Goal: Task Accomplishment & Management: Use online tool/utility

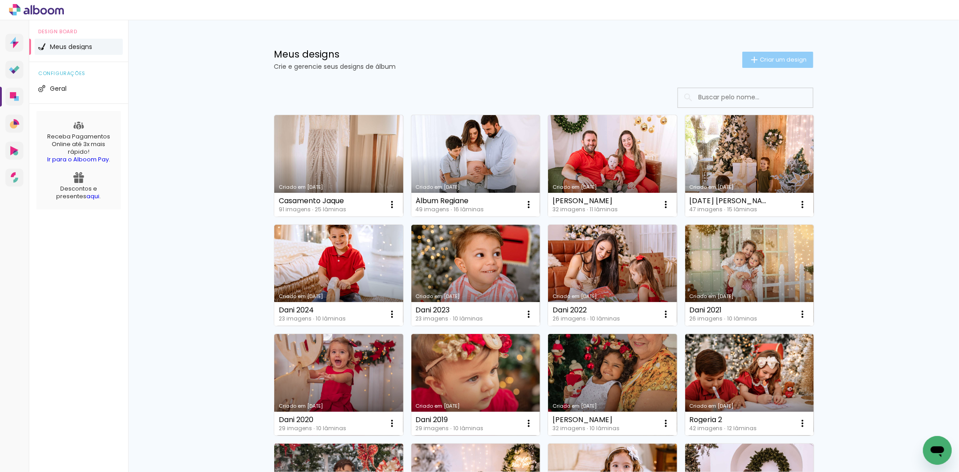
click at [792, 62] on span "Criar um design" at bounding box center [783, 60] width 47 height 6
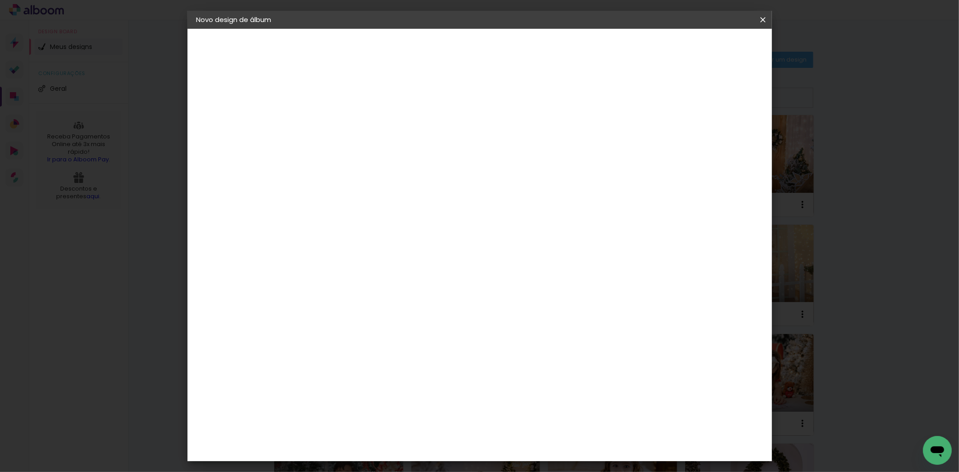
click at [344, 114] on input at bounding box center [344, 121] width 0 height 14
type input "[PERSON_NAME] faz 3"
type paper-input "[PERSON_NAME] faz 3"
click at [0, 0] on slot "Avançar" at bounding box center [0, 0] width 0 height 0
click at [389, 173] on input at bounding box center [366, 171] width 91 height 11
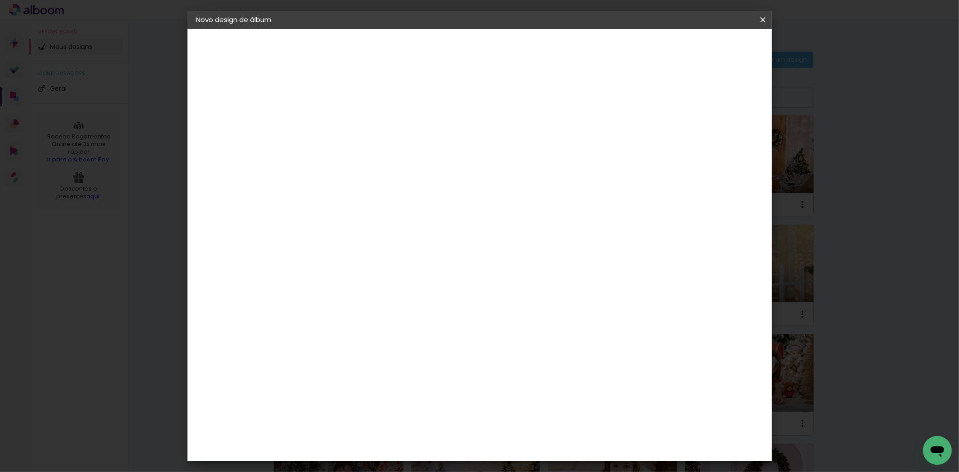
type input "mat"
type paper-input "mat"
click at [389, 204] on div "Matias Encadernações" at bounding box center [364, 205] width 55 height 14
click at [488, 51] on paper-button "Avançar" at bounding box center [466, 47] width 44 height 15
click at [379, 150] on input "text" at bounding box center [361, 157] width 35 height 14
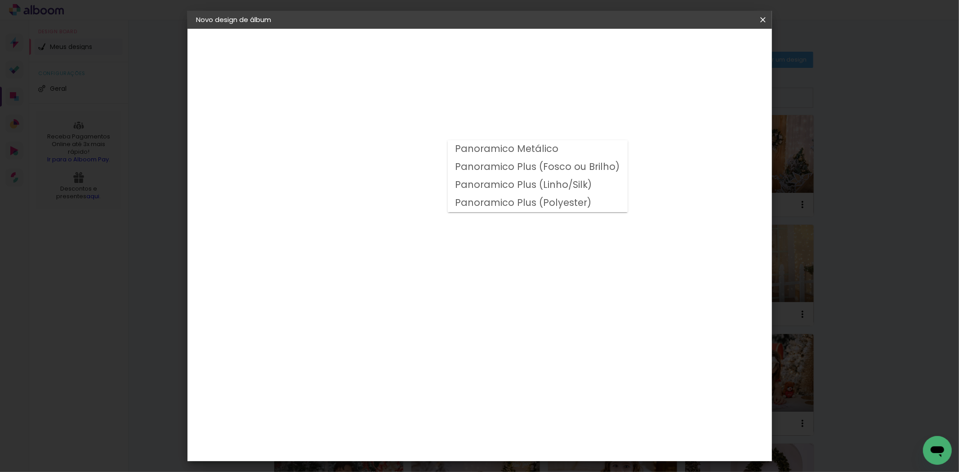
click at [0, 0] on slot "Panoramico Plus (Linho/Silk)" at bounding box center [0, 0] width 0 height 0
type input "Panoramico Plus (Linho/Silk)"
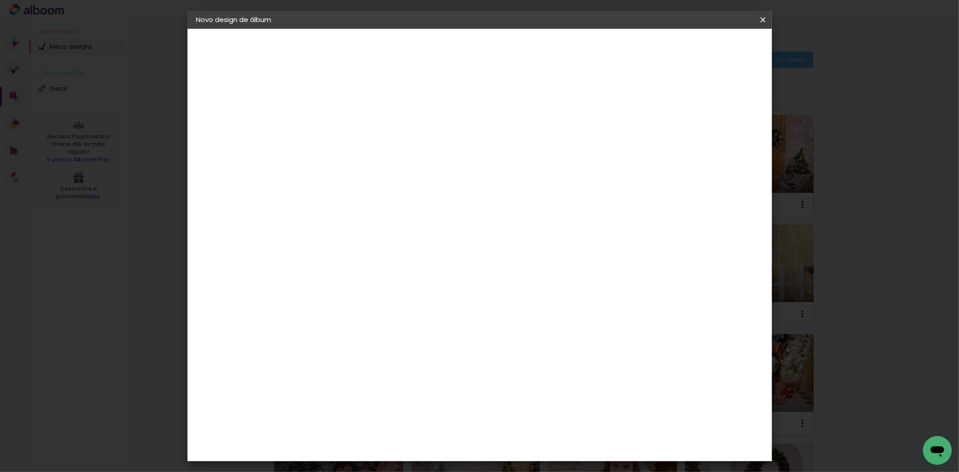
click at [0, 0] on slot "Voltar" at bounding box center [0, 0] width 0 height 0
click at [376, 204] on div "Matias Encadernações" at bounding box center [364, 205] width 55 height 14
click at [0, 0] on slot "Avançar" at bounding box center [0, 0] width 0 height 0
click at [393, 146] on paper-input-container "Linha" at bounding box center [366, 157] width 52 height 23
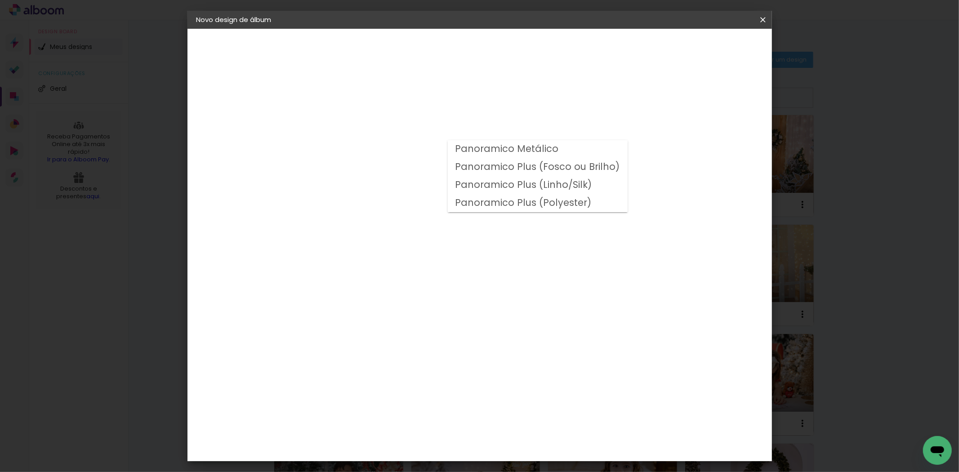
click at [0, 0] on slot "Panoramico Plus (Fosco ou Brilho)" at bounding box center [0, 0] width 0 height 0
type input "Panoramico Plus (Fosco ou Brilho)"
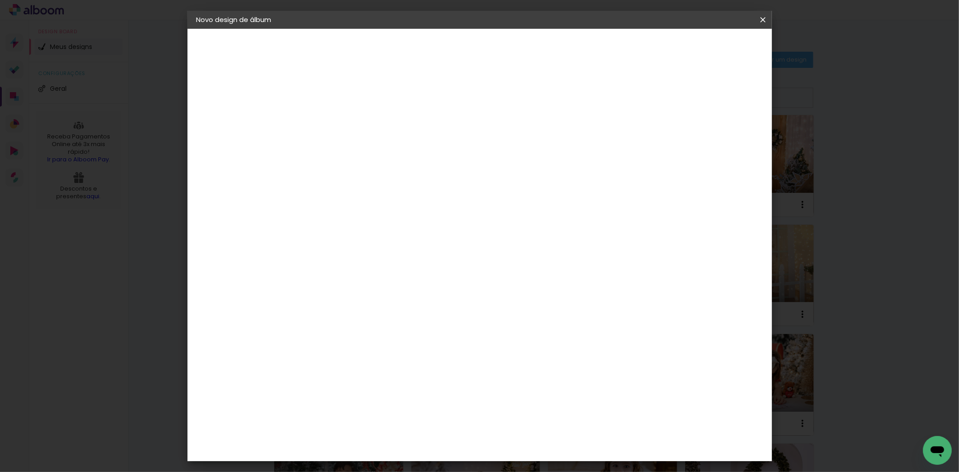
scroll to position [200, 0]
click at [0, 0] on slot "Avançar" at bounding box center [0, 0] width 0 height 0
click at [706, 45] on span "Iniciar design" at bounding box center [685, 48] width 41 height 6
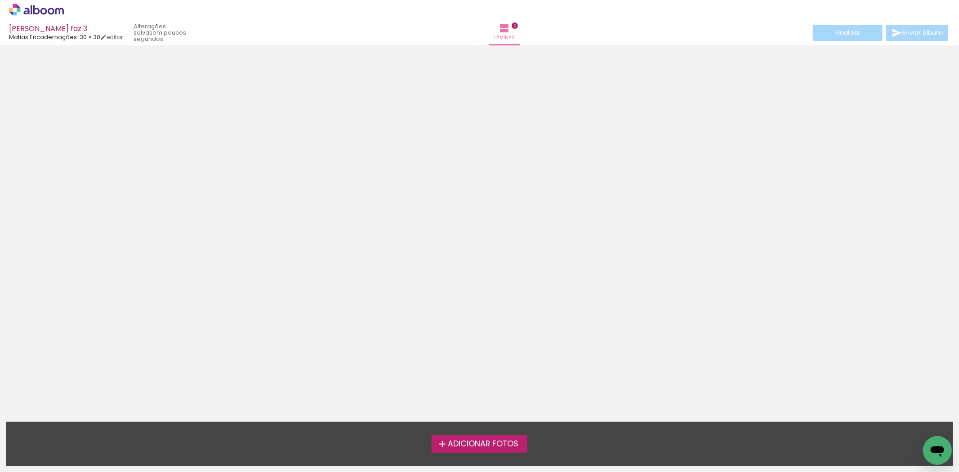
click at [477, 443] on span "Adicionar Fotos" at bounding box center [483, 444] width 71 height 8
click at [0, 0] on input "file" at bounding box center [0, 0] width 0 height 0
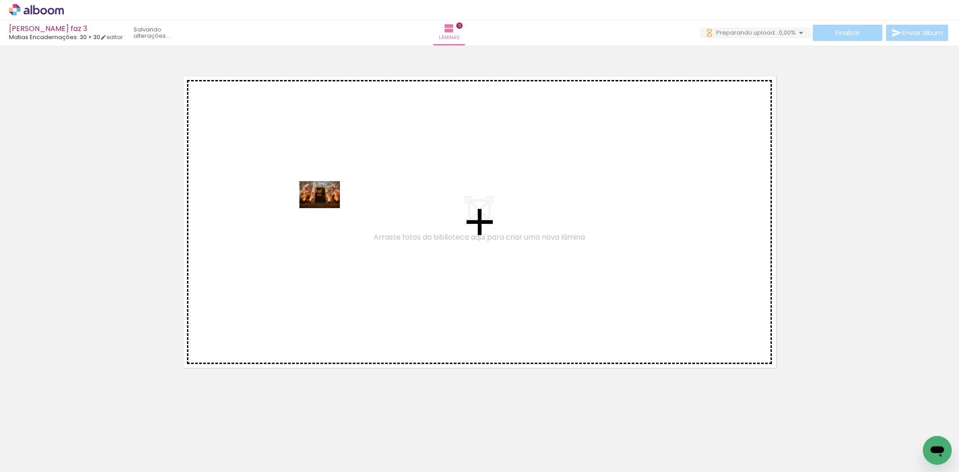
drag, startPoint x: 99, startPoint y: 443, endPoint x: 327, endPoint y: 204, distance: 330.5
click at [327, 204] on quentale-workspace at bounding box center [479, 236] width 959 height 472
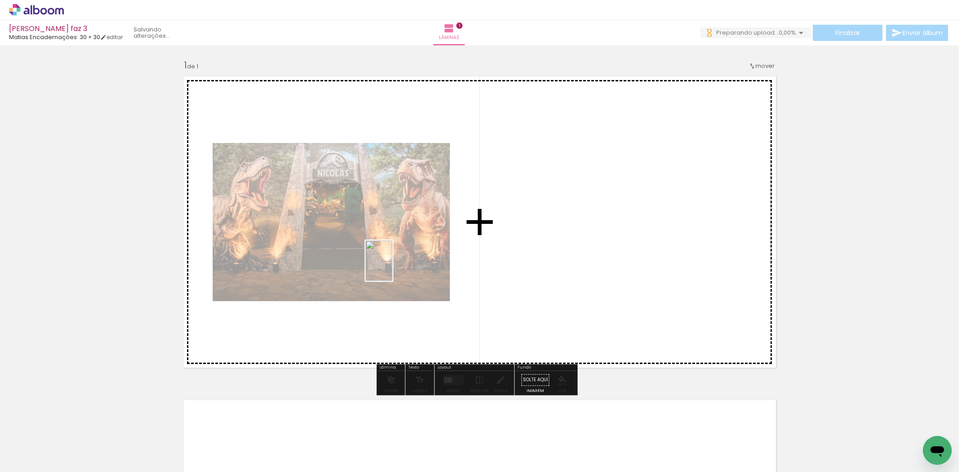
drag, startPoint x: 146, startPoint y: 442, endPoint x: 393, endPoint y: 268, distance: 301.7
click at [393, 268] on quentale-workspace at bounding box center [479, 236] width 959 height 472
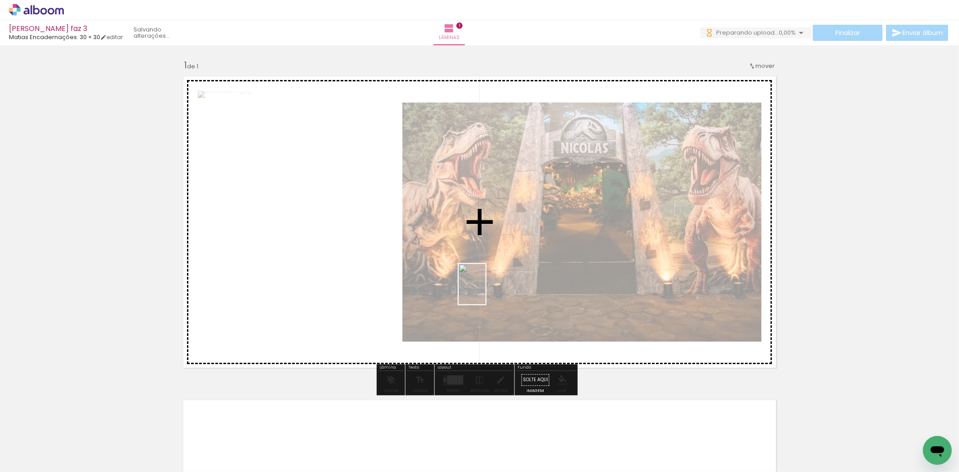
drag, startPoint x: 190, startPoint y: 450, endPoint x: 489, endPoint y: 286, distance: 341.2
click at [489, 286] on quentale-workspace at bounding box center [479, 236] width 959 height 472
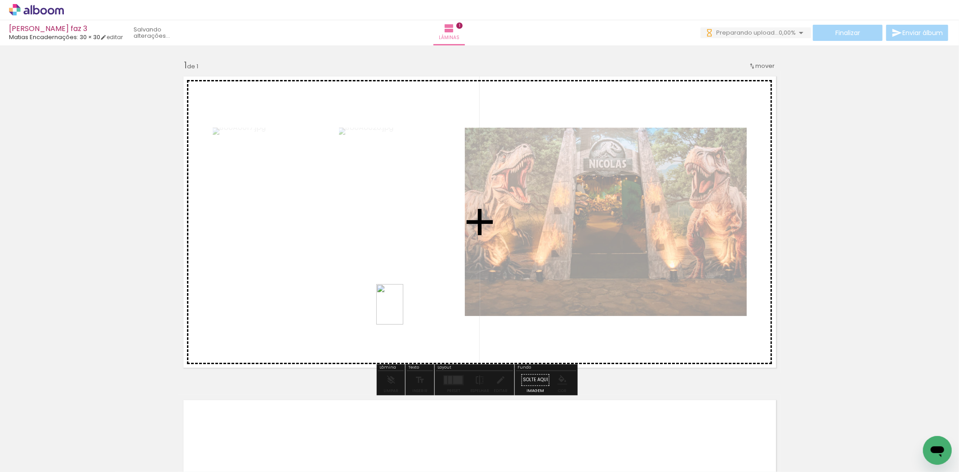
drag, startPoint x: 255, startPoint y: 446, endPoint x: 444, endPoint y: 281, distance: 250.5
click at [444, 281] on quentale-workspace at bounding box center [479, 236] width 959 height 472
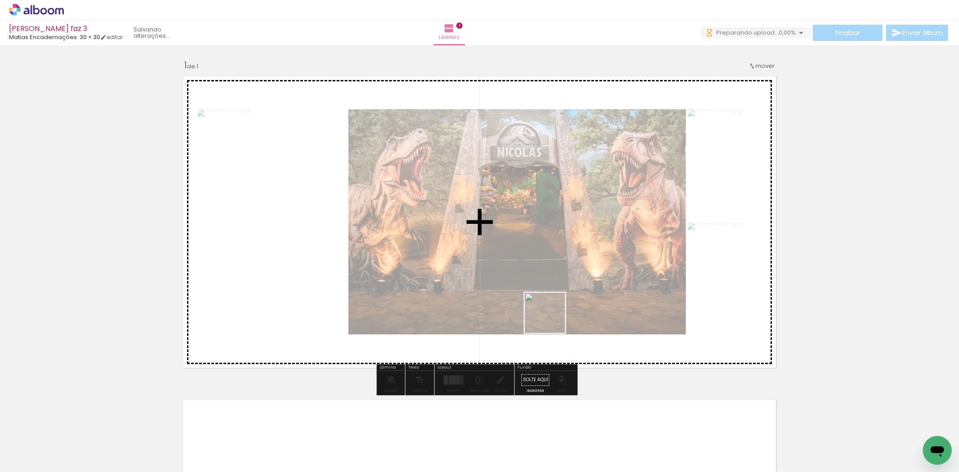
drag, startPoint x: 501, startPoint y: 453, endPoint x: 556, endPoint y: 309, distance: 154.0
click at [556, 309] on quentale-workspace at bounding box center [479, 236] width 959 height 472
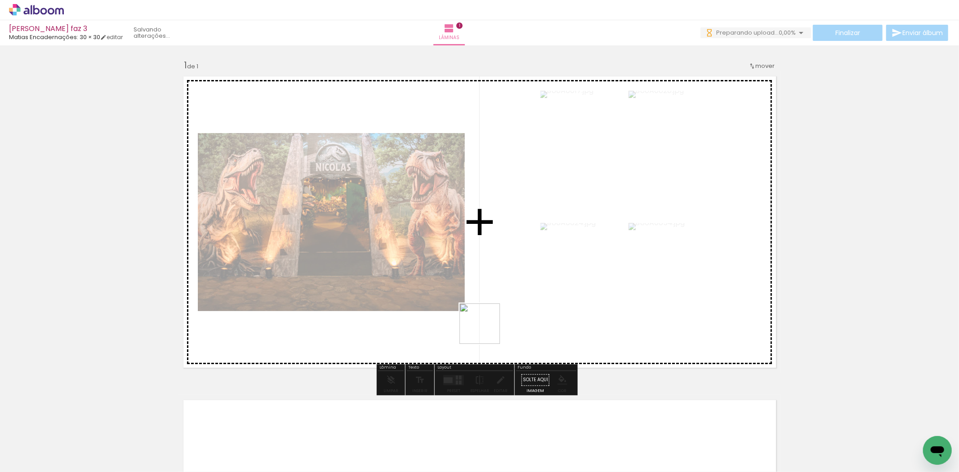
drag, startPoint x: 439, startPoint y: 452, endPoint x: 409, endPoint y: 428, distance: 38.7
click at [487, 327] on quentale-workspace at bounding box center [479, 236] width 959 height 472
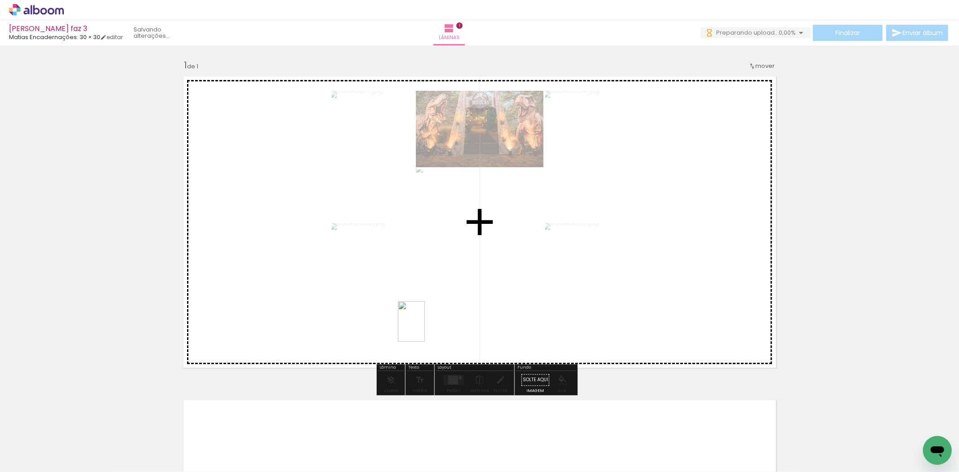
drag, startPoint x: 394, startPoint y: 449, endPoint x: 360, endPoint y: 421, distance: 44.1
click at [426, 327] on quentale-workspace at bounding box center [479, 236] width 959 height 472
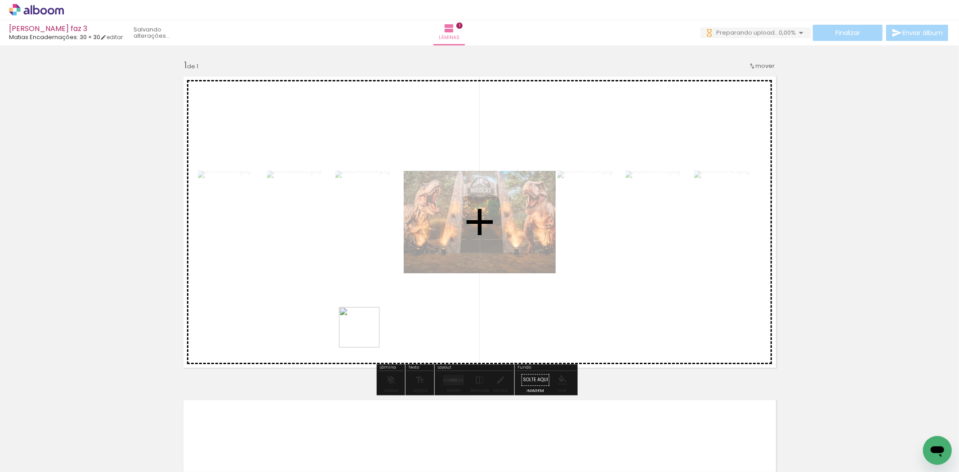
drag, startPoint x: 366, startPoint y: 334, endPoint x: 379, endPoint y: 296, distance: 40.4
click at [379, 296] on quentale-workspace at bounding box center [479, 236] width 959 height 472
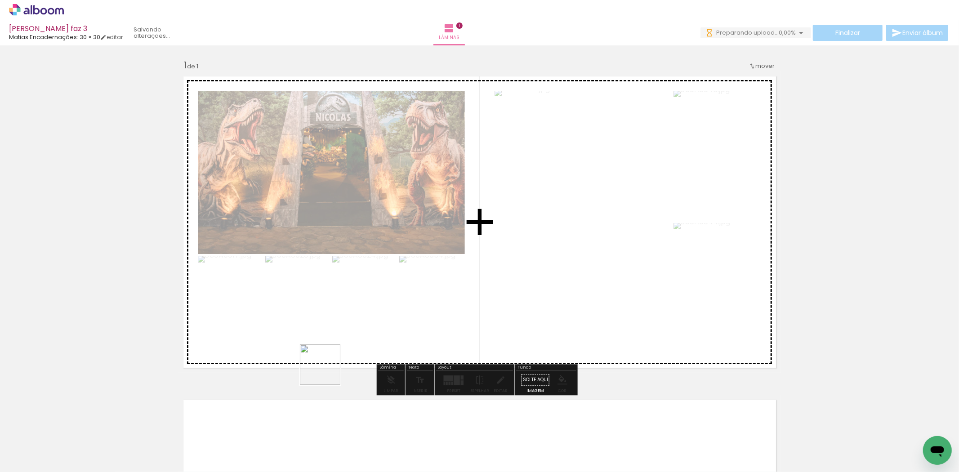
drag, startPoint x: 298, startPoint y: 447, endPoint x: 355, endPoint y: 313, distance: 145.5
click at [355, 313] on quentale-workspace at bounding box center [479, 236] width 959 height 472
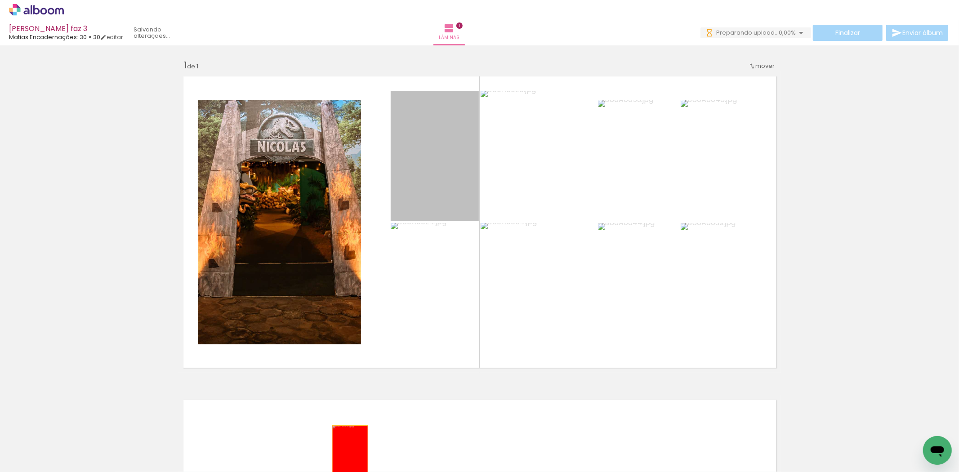
drag, startPoint x: 434, startPoint y: 148, endPoint x: 346, endPoint y: 452, distance: 316.9
click at [346, 452] on quentale-workspace at bounding box center [479, 236] width 959 height 472
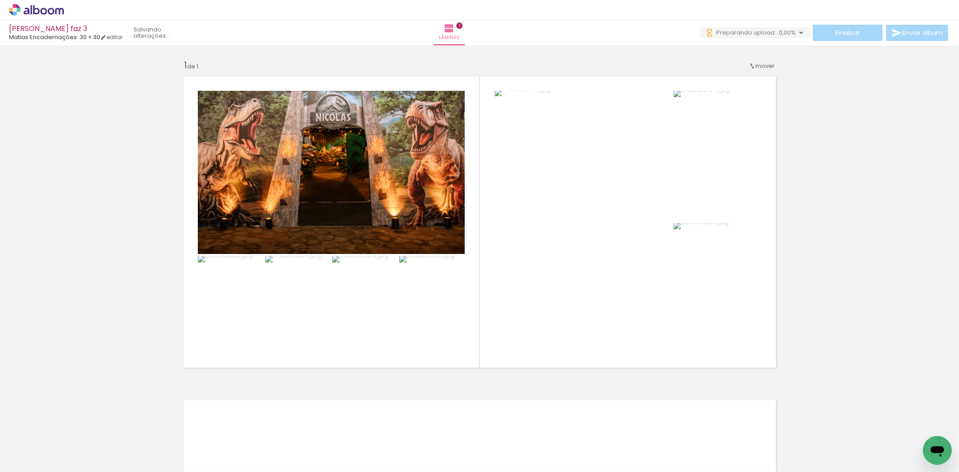
click at [125, 424] on iron-icon at bounding box center [120, 423] width 9 height 9
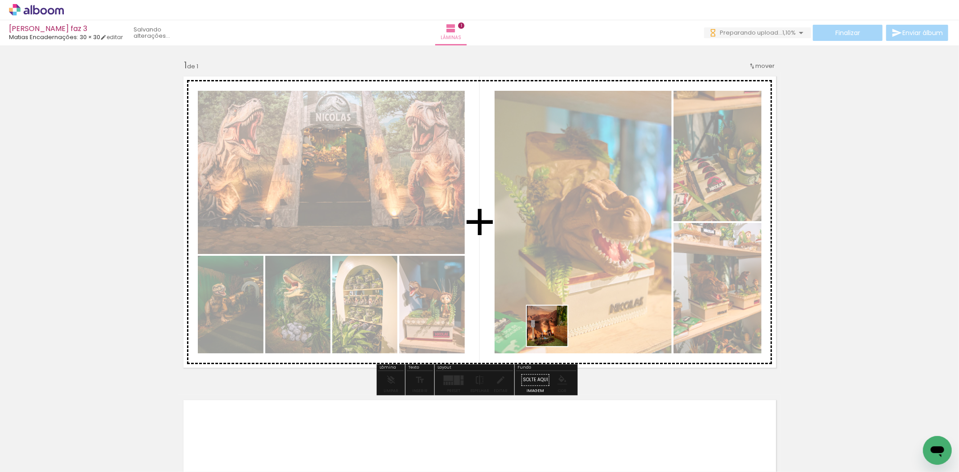
drag, startPoint x: 488, startPoint y: 452, endPoint x: 577, endPoint y: 262, distance: 210.1
click at [577, 262] on quentale-workspace at bounding box center [479, 236] width 959 height 472
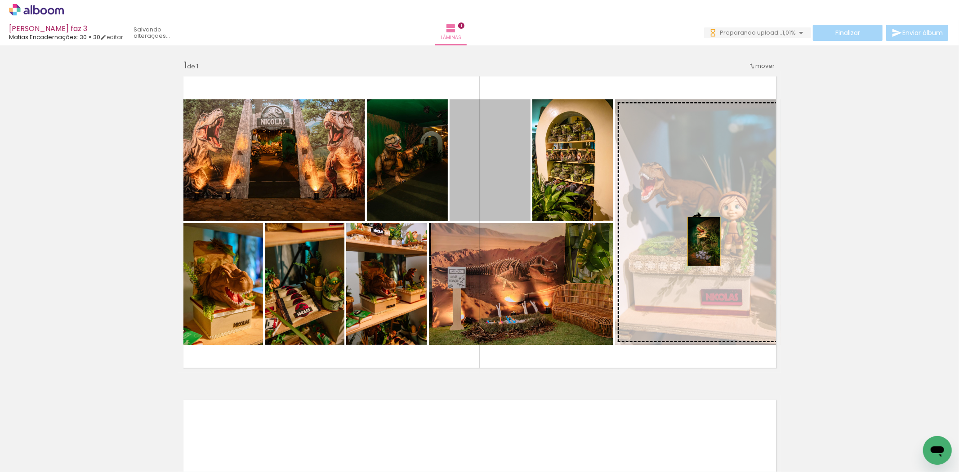
drag, startPoint x: 487, startPoint y: 173, endPoint x: 703, endPoint y: 242, distance: 226.3
click at [0, 0] on slot at bounding box center [0, 0] width 0 height 0
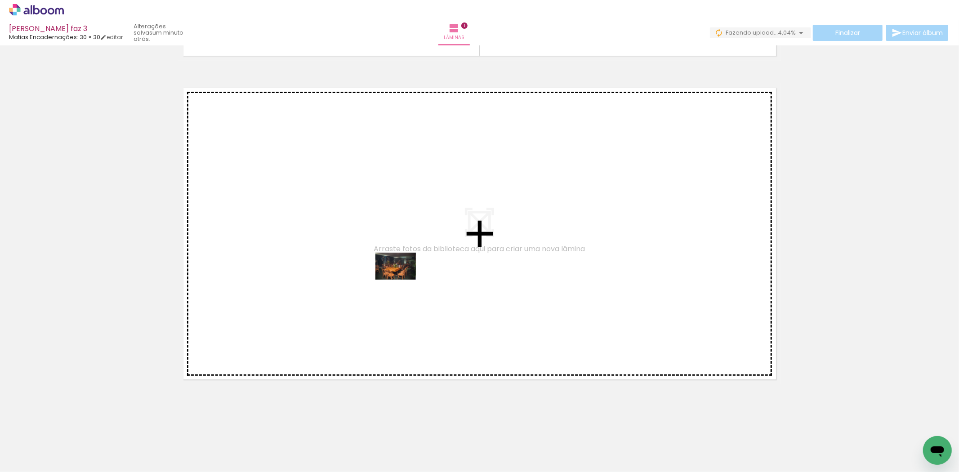
drag, startPoint x: 633, startPoint y: 452, endPoint x: 403, endPoint y: 280, distance: 287.9
click at [403, 280] on quentale-workspace at bounding box center [479, 236] width 959 height 472
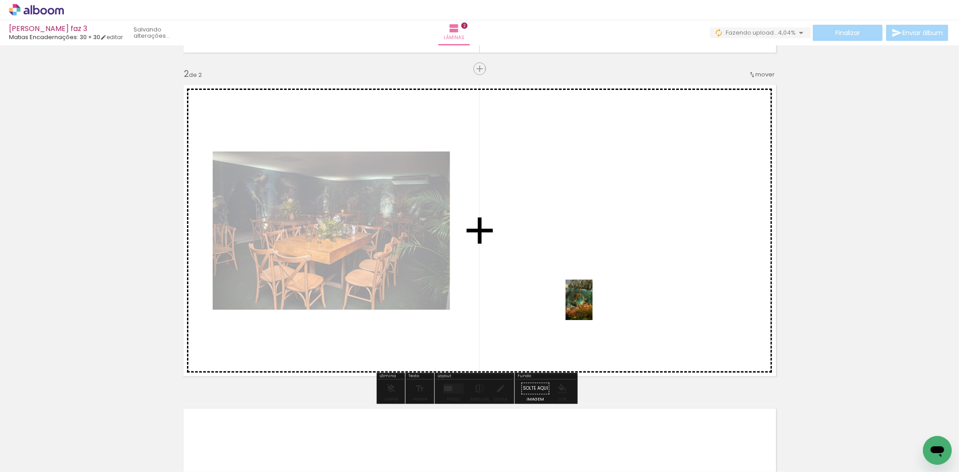
drag, startPoint x: 588, startPoint y: 436, endPoint x: 593, endPoint y: 307, distance: 129.6
click at [593, 307] on quentale-workspace at bounding box center [479, 236] width 959 height 472
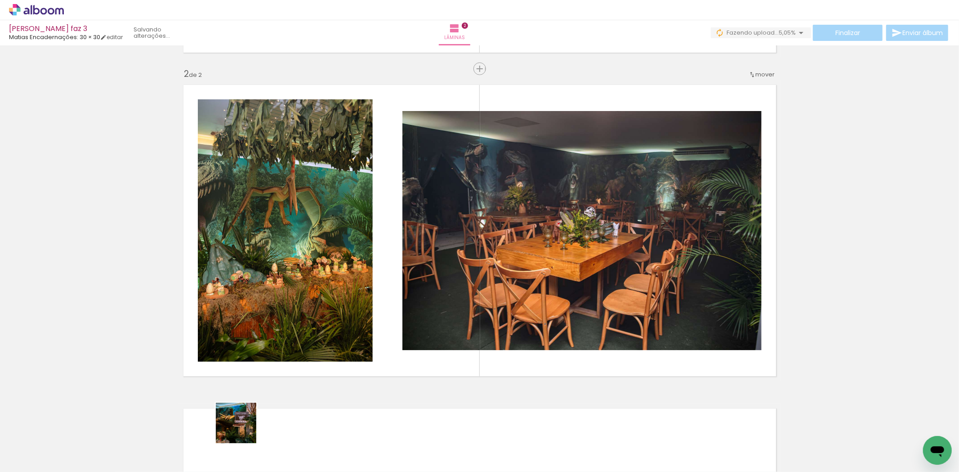
drag, startPoint x: 243, startPoint y: 430, endPoint x: 264, endPoint y: 397, distance: 39.1
click at [304, 315] on quentale-workspace at bounding box center [479, 236] width 959 height 472
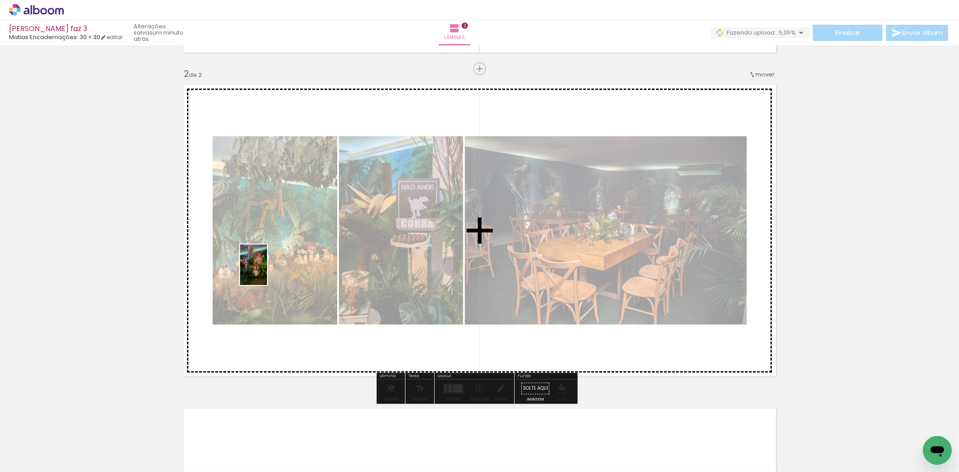
drag, startPoint x: 190, startPoint y: 443, endPoint x: 267, endPoint y: 272, distance: 187.4
click at [267, 272] on quentale-workspace at bounding box center [479, 236] width 959 height 472
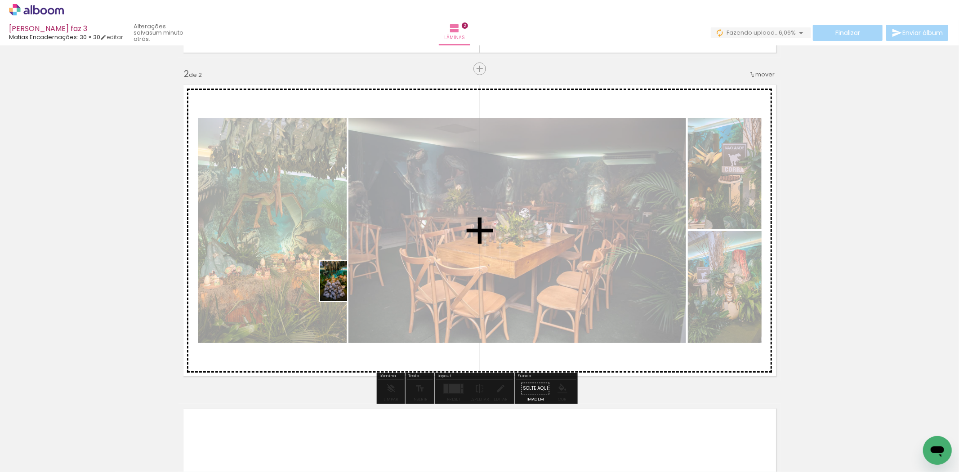
drag, startPoint x: 173, startPoint y: 417, endPoint x: 347, endPoint y: 288, distance: 216.7
click at [347, 288] on quentale-workspace at bounding box center [479, 236] width 959 height 472
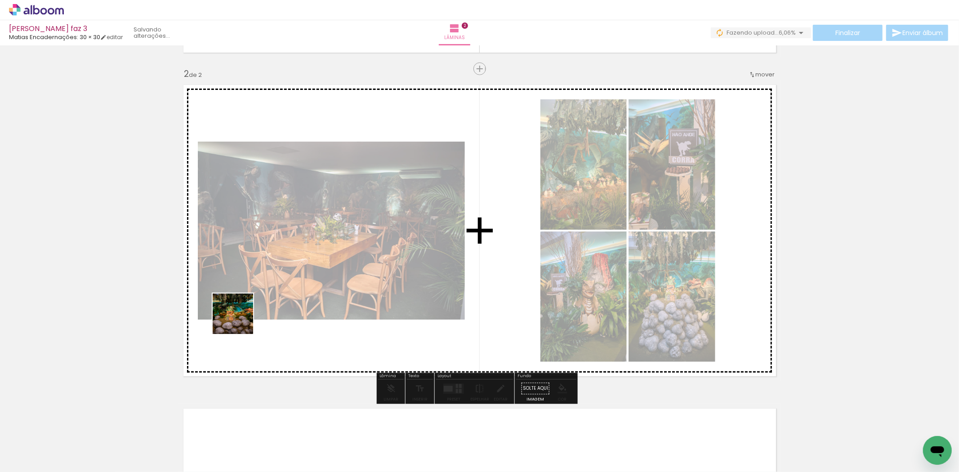
drag, startPoint x: 89, startPoint y: 450, endPoint x: 332, endPoint y: 257, distance: 309.9
click at [332, 257] on quentale-workspace at bounding box center [479, 236] width 959 height 472
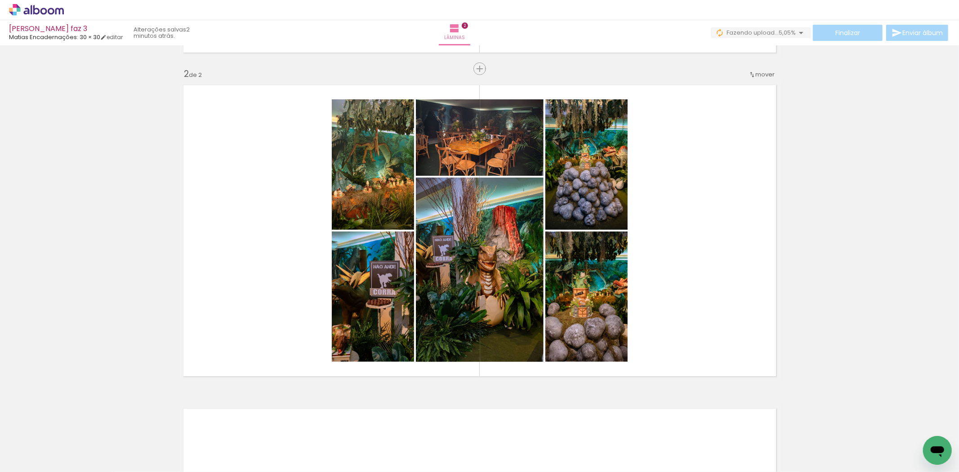
scroll to position [0, 861]
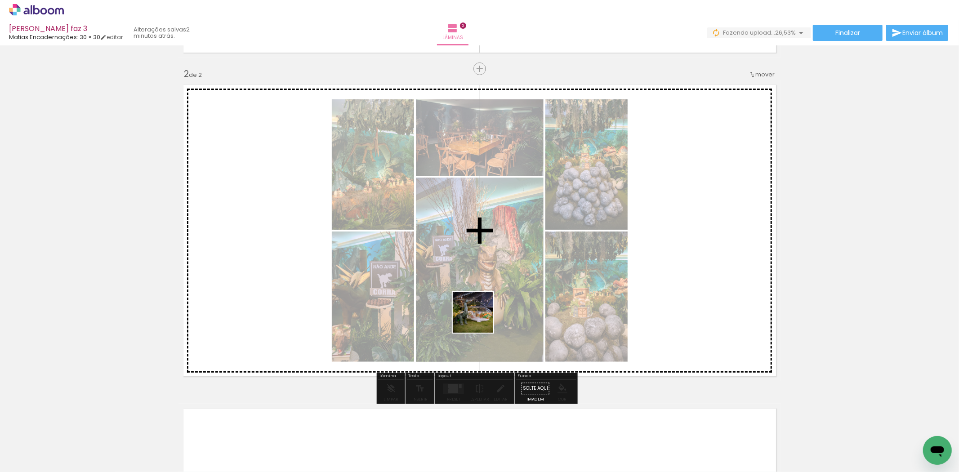
drag, startPoint x: 297, startPoint y: 457, endPoint x: 497, endPoint y: 305, distance: 251.7
click at [497, 305] on quentale-workspace at bounding box center [479, 236] width 959 height 472
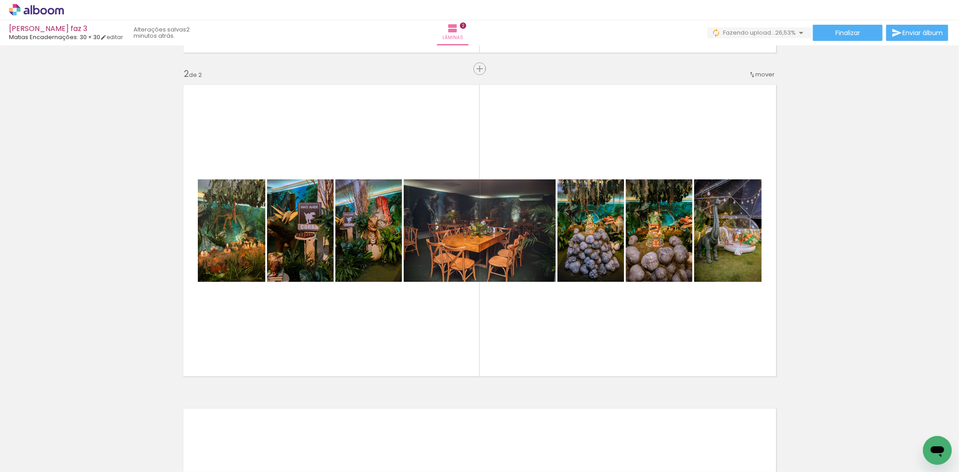
scroll to position [0, 1368]
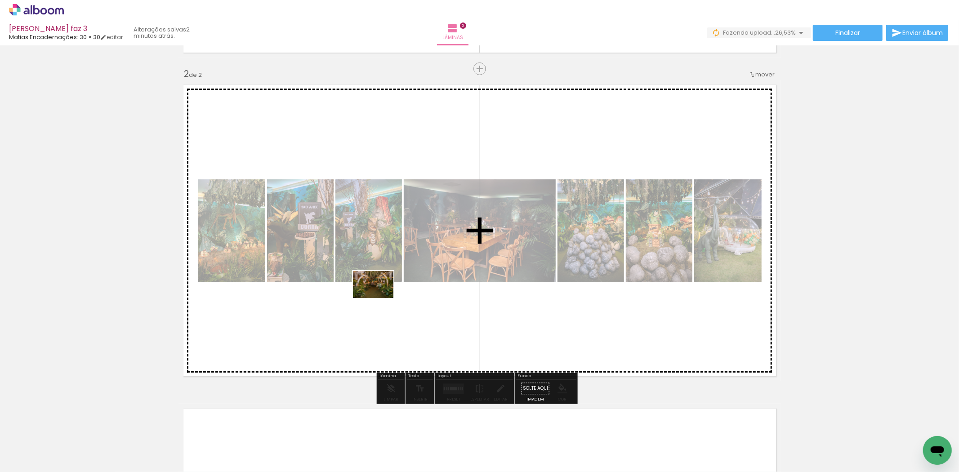
drag, startPoint x: 437, startPoint y: 448, endPoint x: 379, endPoint y: 295, distance: 163.6
click at [379, 295] on quentale-workspace at bounding box center [479, 236] width 959 height 472
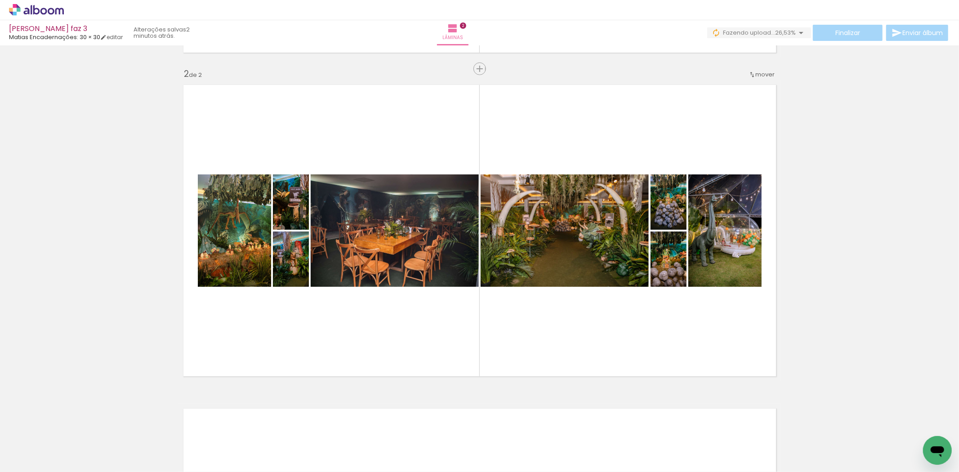
scroll to position [0, 2933]
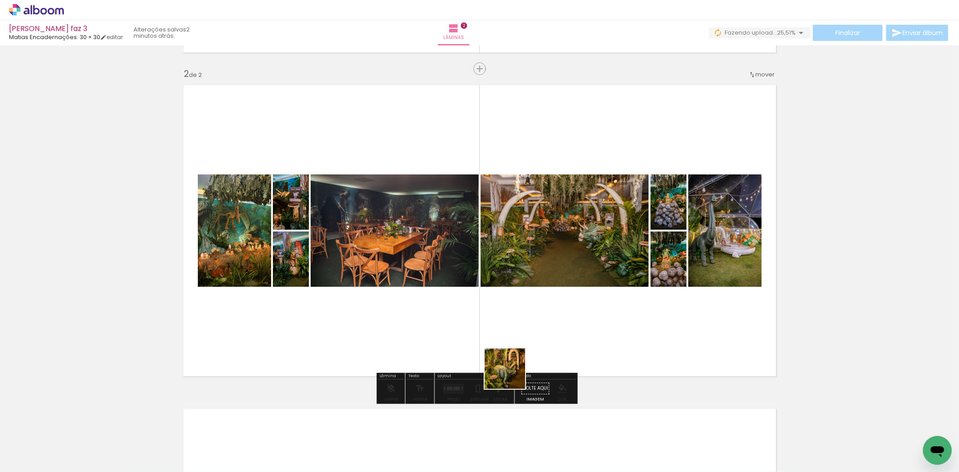
drag, startPoint x: 545, startPoint y: 455, endPoint x: 572, endPoint y: 416, distance: 47.5
click at [492, 336] on quentale-workspace at bounding box center [479, 236] width 959 height 472
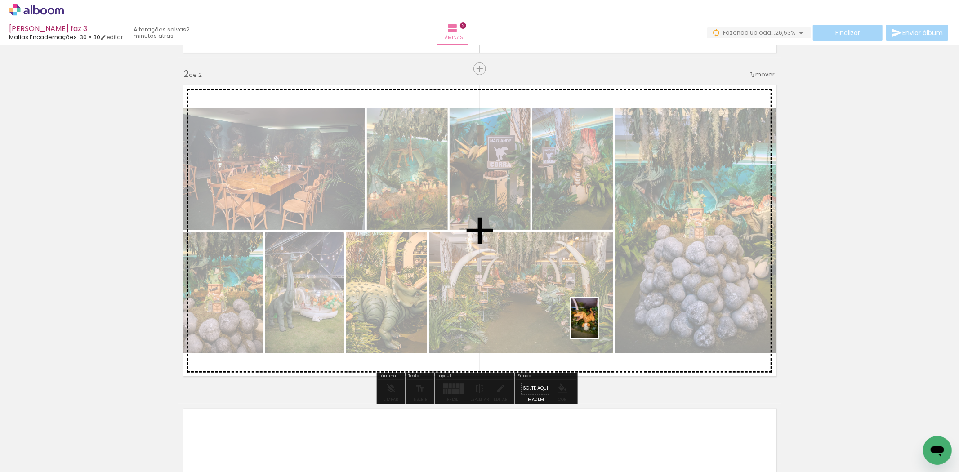
drag, startPoint x: 590, startPoint y: 448, endPoint x: 598, endPoint y: 325, distance: 123.1
click at [598, 325] on quentale-workspace at bounding box center [479, 236] width 959 height 472
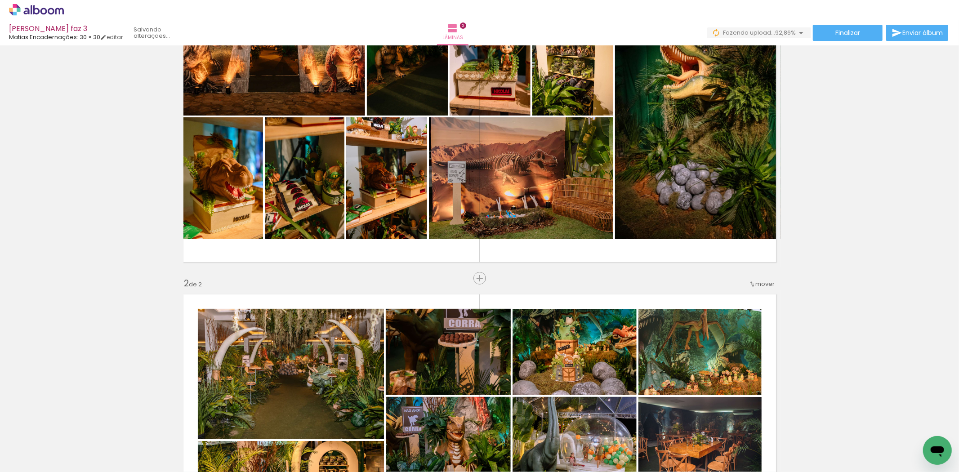
scroll to position [100, 0]
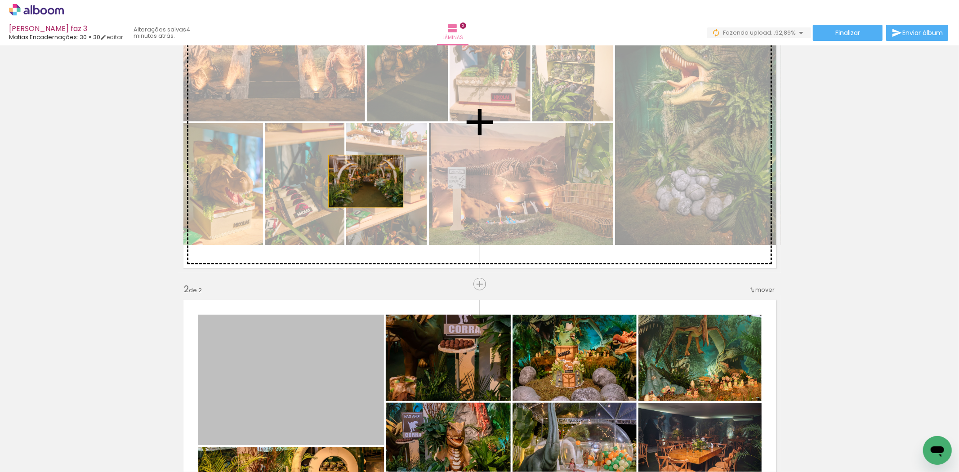
drag, startPoint x: 297, startPoint y: 380, endPoint x: 362, endPoint y: 180, distance: 210.1
click at [362, 180] on div "Inserir lâmina 1 de 2 Inserir lâmina 2 de 2" at bounding box center [479, 435] width 959 height 972
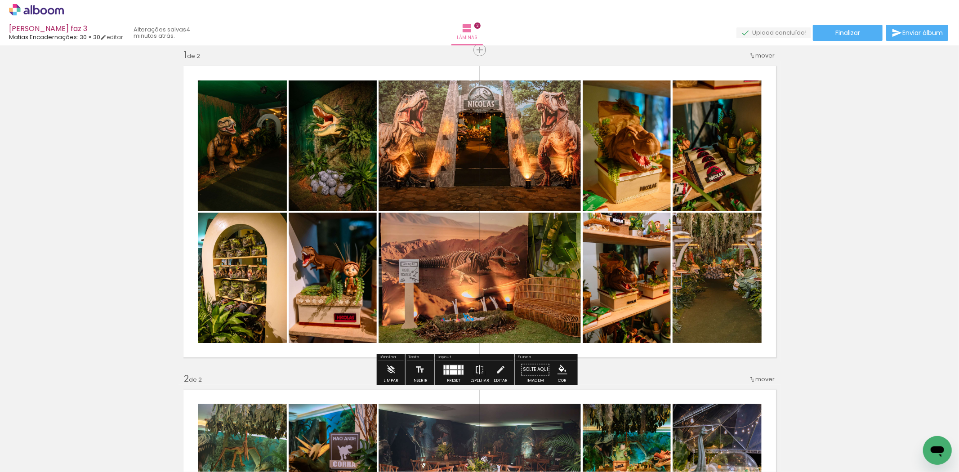
scroll to position [0, 0]
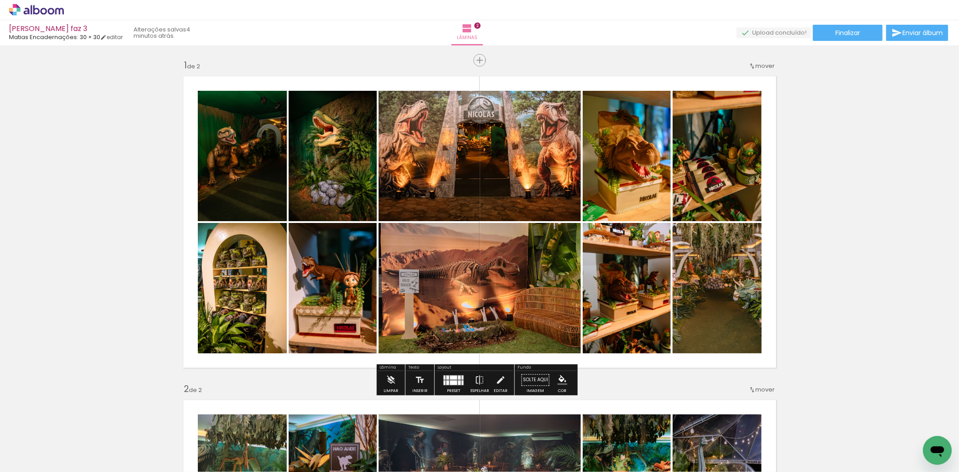
click at [450, 380] on quentale-layouter at bounding box center [453, 380] width 21 height 10
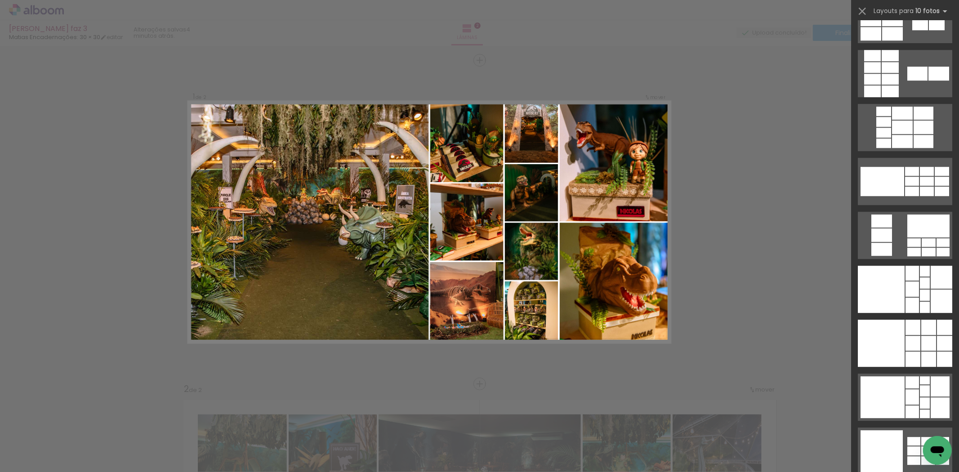
scroll to position [1977, 0]
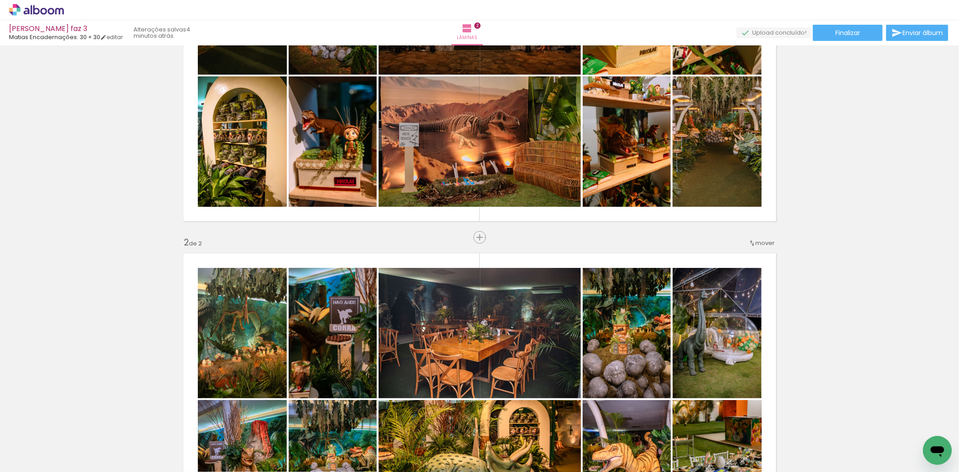
scroll to position [100, 0]
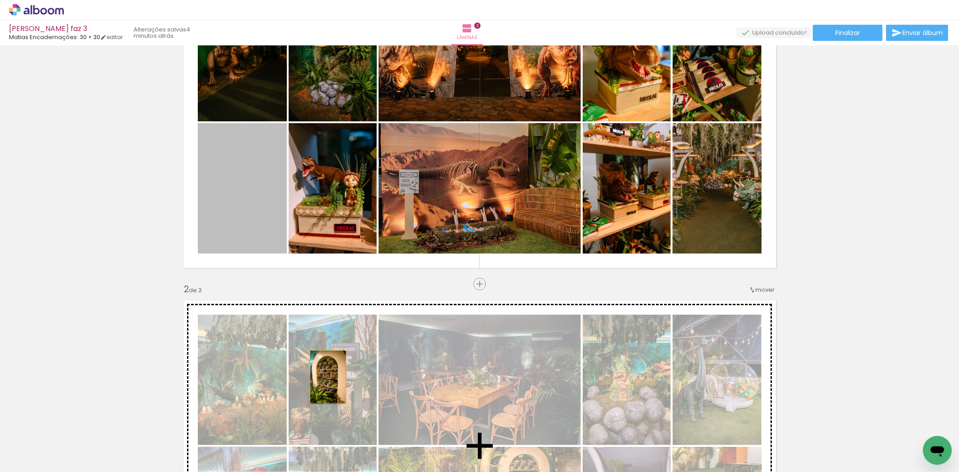
drag, startPoint x: 239, startPoint y: 206, endPoint x: 324, endPoint y: 377, distance: 191.3
click at [324, 377] on div "Inserir lâmina 1 de 2 Inserir lâmina 2 de 2" at bounding box center [479, 435] width 959 height 972
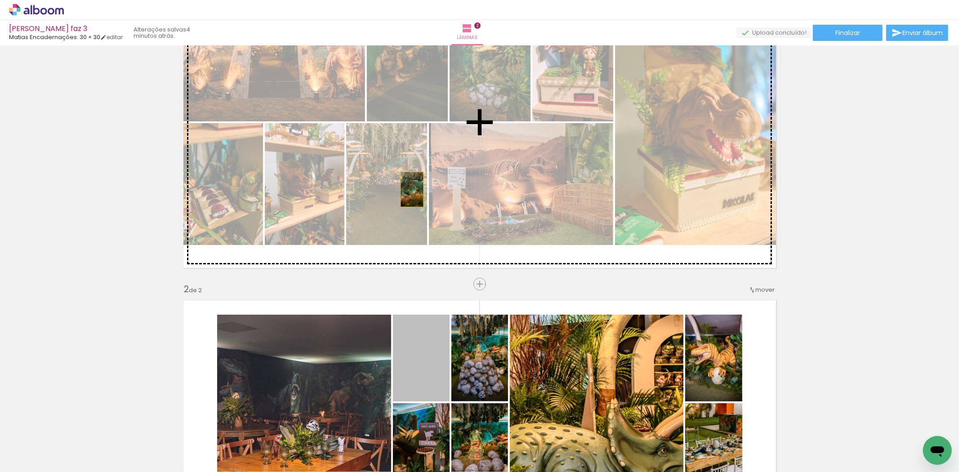
drag, startPoint x: 421, startPoint y: 369, endPoint x: 408, endPoint y: 183, distance: 187.1
click at [408, 183] on div "Inserir lâmina 1 de 2 Inserir lâmina 2 de 2" at bounding box center [479, 435] width 959 height 972
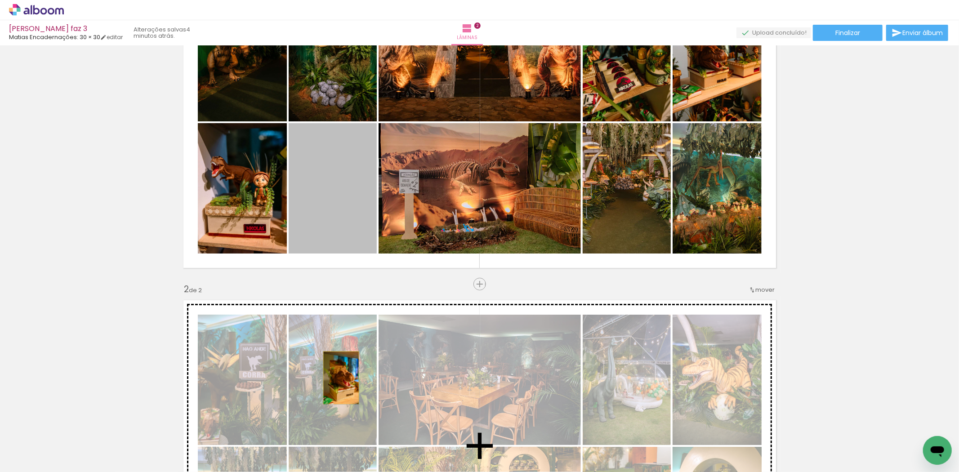
drag, startPoint x: 312, startPoint y: 191, endPoint x: 337, endPoint y: 378, distance: 188.8
click at [337, 378] on div "Inserir lâmina 1 de 2 Inserir lâmina 2 de 2" at bounding box center [479, 435] width 959 height 972
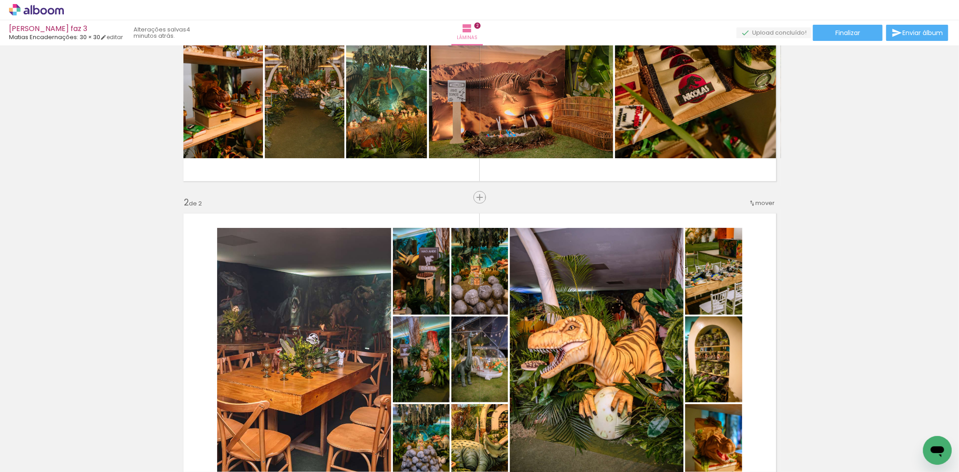
scroll to position [200, 0]
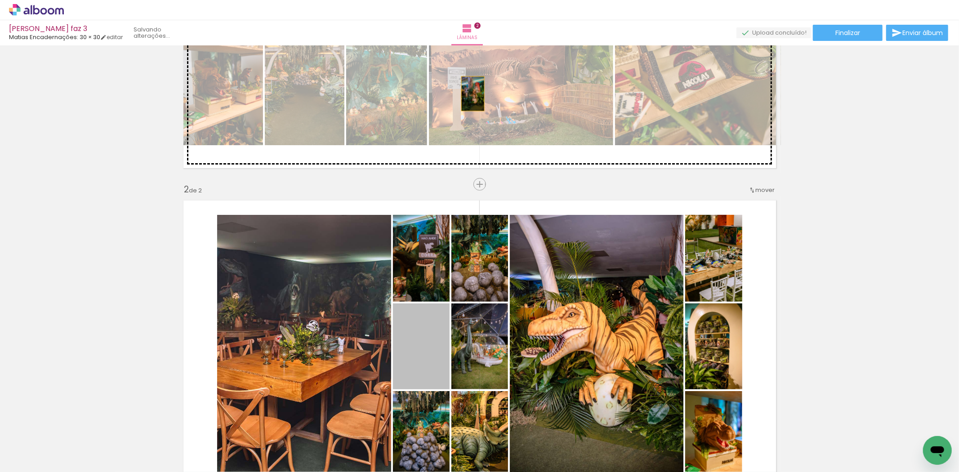
drag, startPoint x: 425, startPoint y: 349, endPoint x: 469, endPoint y: 94, distance: 259.3
click at [469, 94] on div "Inserir lâmina 1 de 2 Inserir lâmina 2 de 2" at bounding box center [479, 335] width 959 height 972
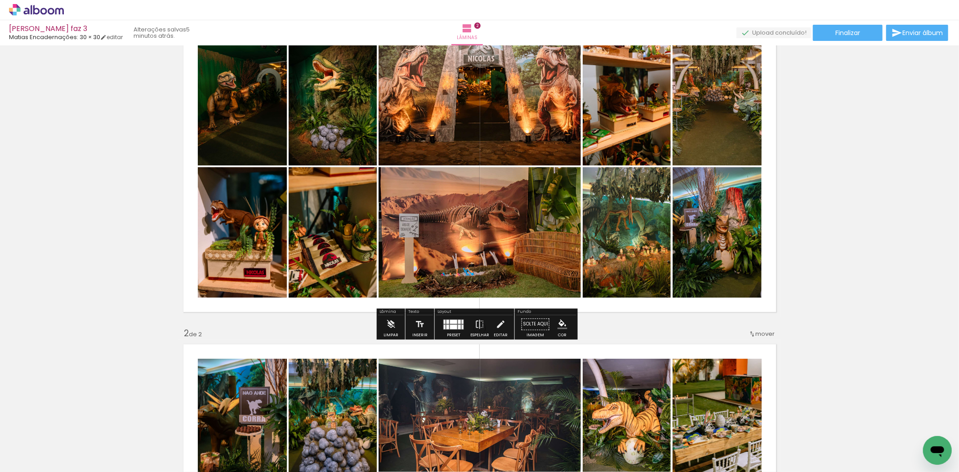
scroll to position [50, 0]
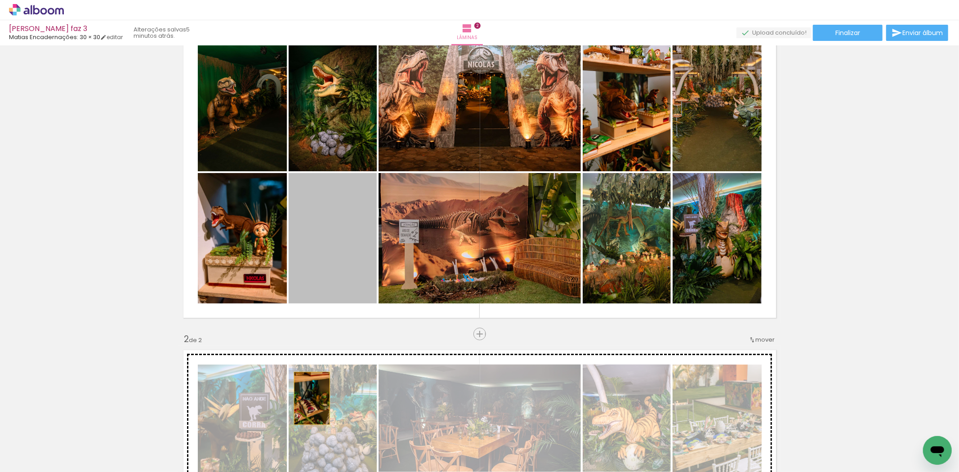
drag, startPoint x: 325, startPoint y: 232, endPoint x: 425, endPoint y: 391, distance: 188.3
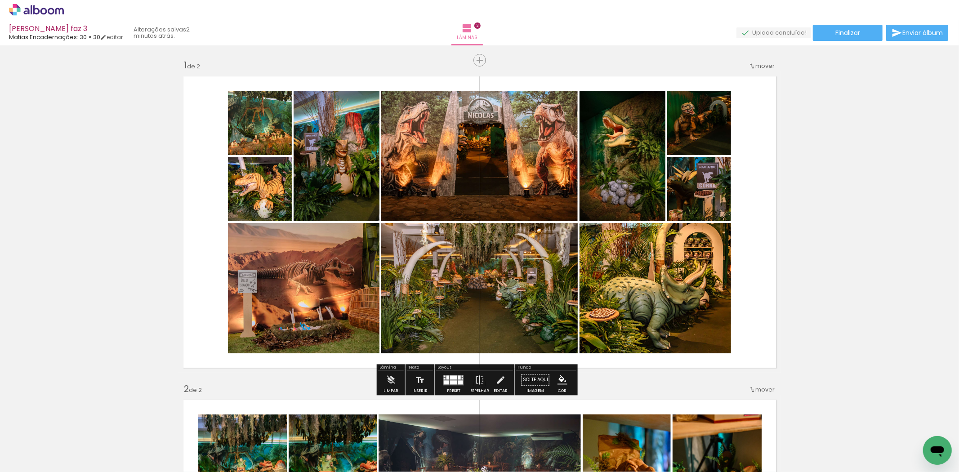
scroll to position [0, 527]
